Goal: Check status: Check status

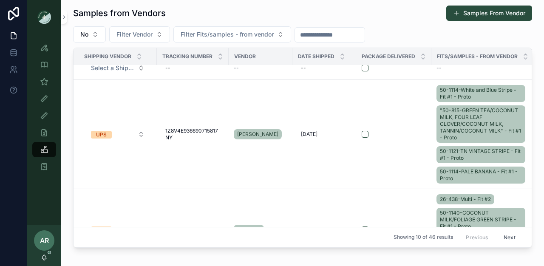
scroll to position [911, 0]
click at [43, 257] on icon "scrollable content" at bounding box center [44, 257] width 7 height 7
click at [45, 259] on icon "scrollable content" at bounding box center [44, 257] width 7 height 7
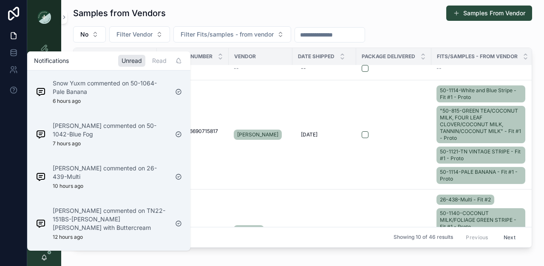
click at [46, 262] on div "AR [PERSON_NAME]" at bounding box center [44, 245] width 34 height 41
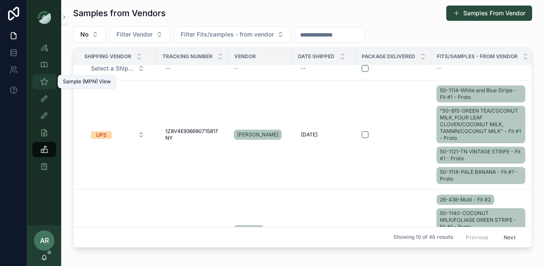
click at [45, 82] on icon "scrollable content" at bounding box center [44, 81] width 8 height 8
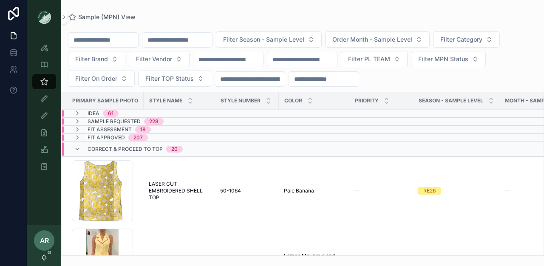
click at [195, 43] on input "scrollable content" at bounding box center [177, 40] width 70 height 12
type input "******"
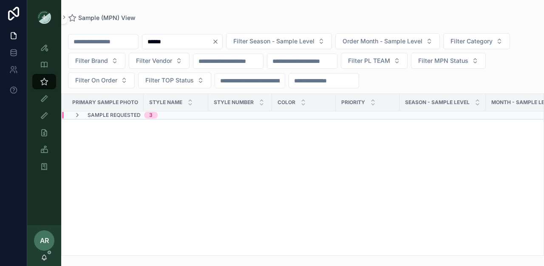
click at [138, 114] on span "Sample Requested" at bounding box center [113, 115] width 53 height 7
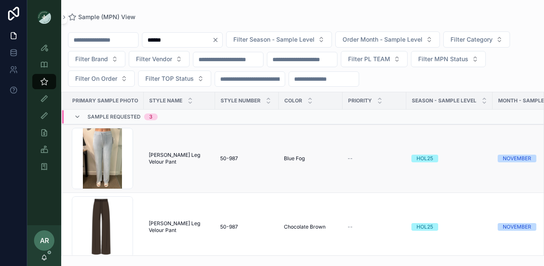
click at [153, 156] on span "[PERSON_NAME] Leg Velour Pant" at bounding box center [179, 159] width 61 height 14
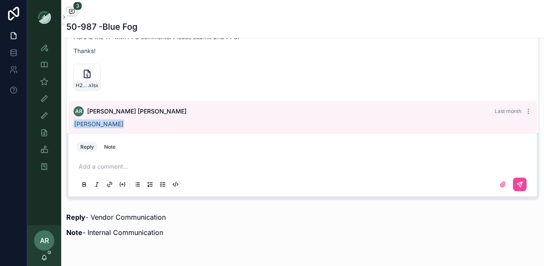
scroll to position [48, 0]
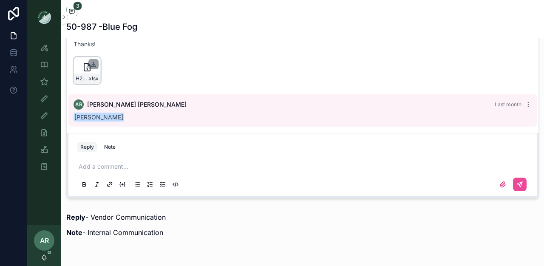
click at [94, 68] on icon "scrollable content" at bounding box center [93, 64] width 7 height 7
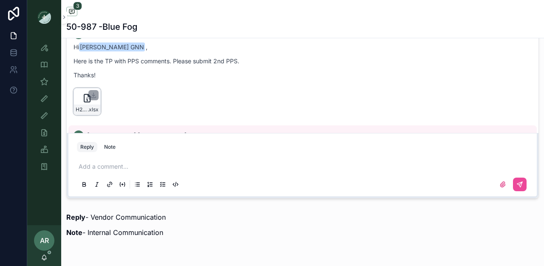
scroll to position [1, 0]
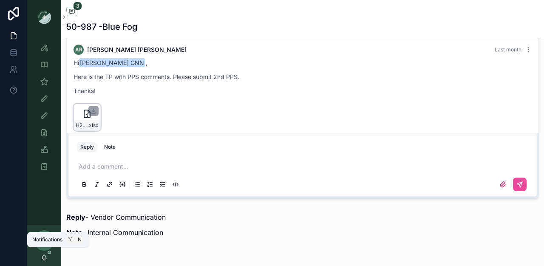
click at [45, 259] on icon "scrollable content" at bounding box center [44, 257] width 7 height 7
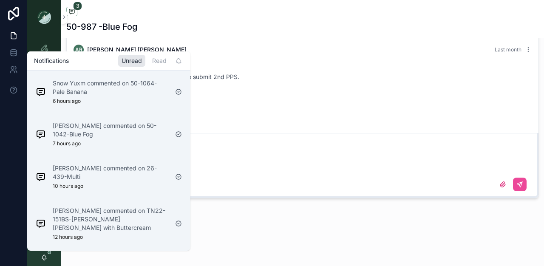
click at [45, 258] on icon "scrollable content" at bounding box center [44, 257] width 7 height 7
click at [248, 73] on div "Hi [PERSON_NAME] , Here is the TP with PPS comments. Please submit 2nd PPS. Tha…" at bounding box center [302, 76] width 458 height 37
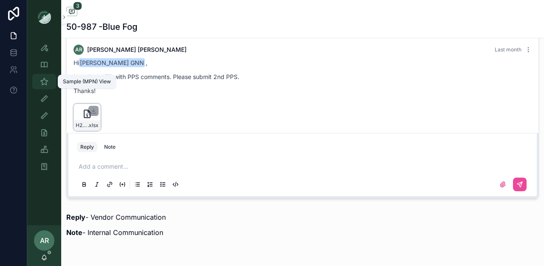
click at [46, 83] on icon "scrollable content" at bounding box center [44, 81] width 8 height 8
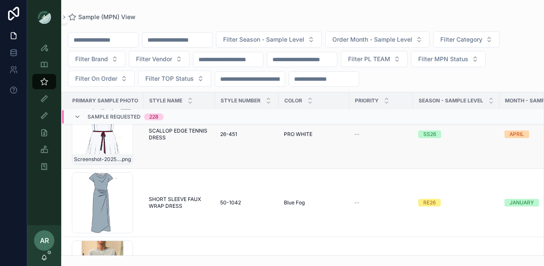
scroll to position [61, 0]
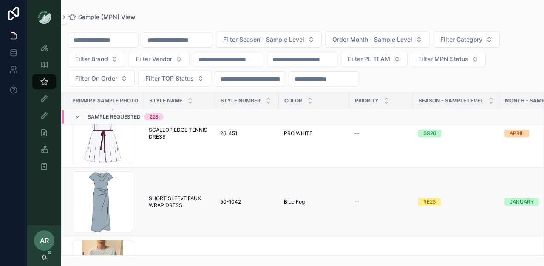
click at [168, 204] on span "SHORT SLEEVE FAUX WRAP DRESS" at bounding box center [179, 202] width 61 height 14
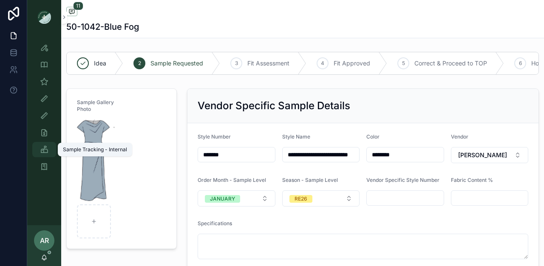
click at [44, 145] on icon "scrollable content" at bounding box center [44, 149] width 8 height 8
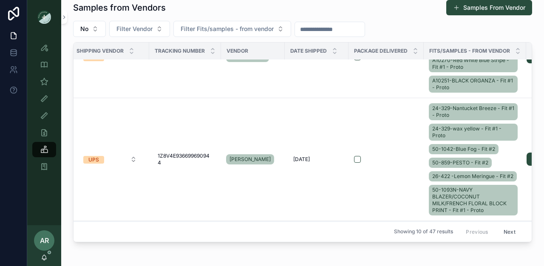
scroll to position [766, 8]
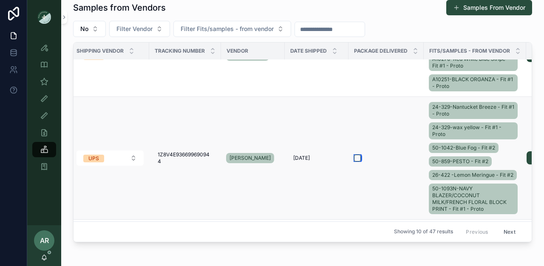
click at [355, 155] on button "scrollable content" at bounding box center [357, 158] width 7 height 7
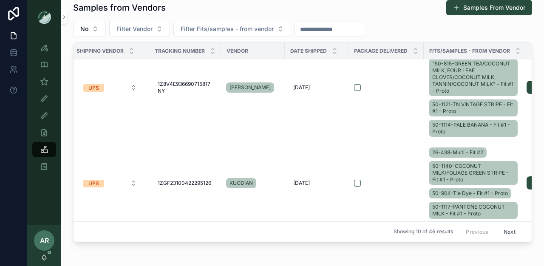
scroll to position [855, 8]
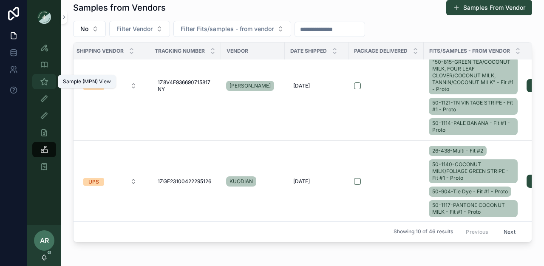
click at [47, 79] on icon "scrollable content" at bounding box center [44, 81] width 8 height 8
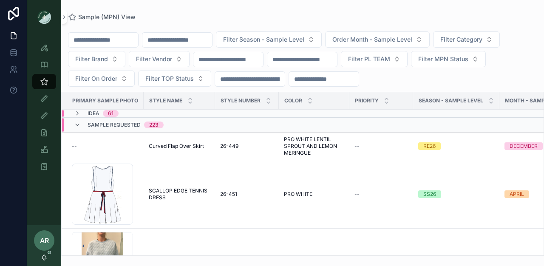
click at [84, 127] on div "Sample Requested 223" at bounding box center [119, 125] width 90 height 14
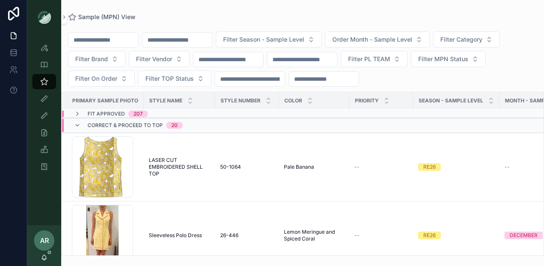
scroll to position [6, 0]
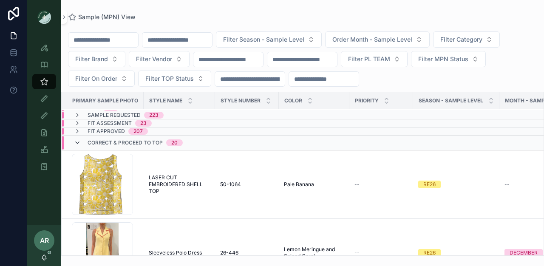
click at [80, 142] on icon "scrollable content" at bounding box center [77, 142] width 7 height 7
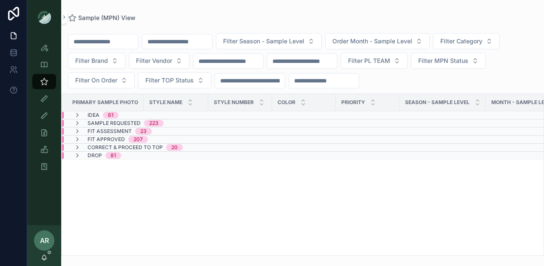
scroll to position [0, 0]
click at [76, 132] on icon "scrollable content" at bounding box center [77, 131] width 7 height 7
